Goal: Navigation & Orientation: Find specific page/section

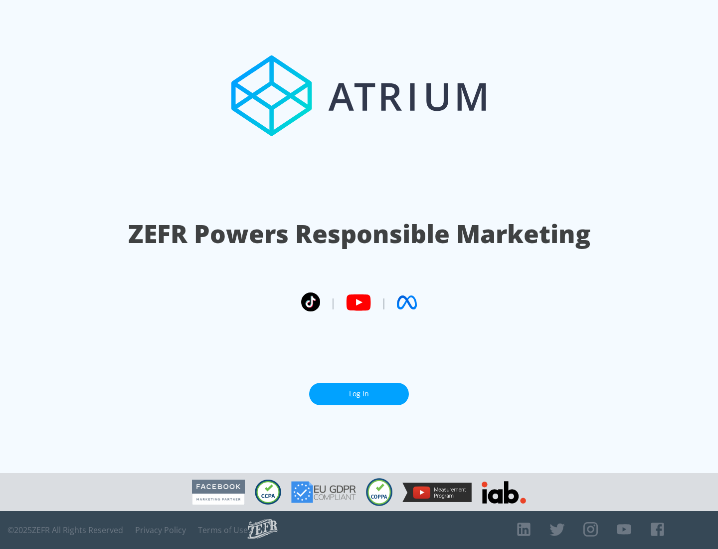
click at [359, 394] on link "Log In" at bounding box center [359, 394] width 100 height 22
